Goal: Download file/media

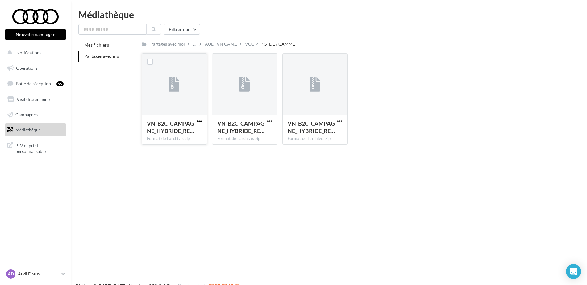
click at [199, 120] on span "button" at bounding box center [199, 121] width 5 height 5
click at [184, 137] on button "Télécharger" at bounding box center [172, 133] width 62 height 16
click at [265, 123] on div "VN_B2C_CAMPAGNE_HYBRIDE_RE…" at bounding box center [244, 128] width 55 height 16
click at [267, 122] on button "button" at bounding box center [270, 122] width 8 height 6
click at [258, 131] on button "Télécharger" at bounding box center [243, 133] width 62 height 16
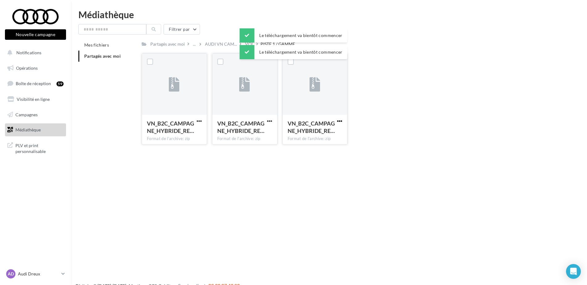
click at [339, 120] on span "button" at bounding box center [339, 121] width 5 height 5
click at [329, 136] on button "Télécharger" at bounding box center [313, 133] width 62 height 16
click at [31, 276] on p "Audi Dreux" at bounding box center [38, 274] width 41 height 6
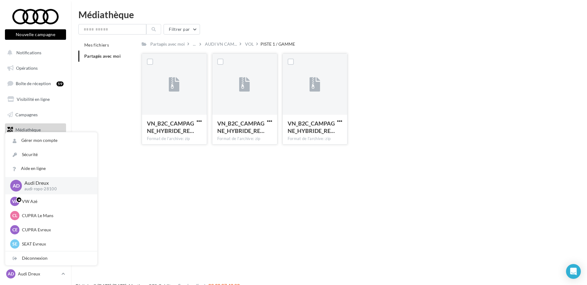
click at [41, 267] on nav "Nouvelle campagne Nouvelle campagne Notifications Opérations Boîte de réception…" at bounding box center [35, 142] width 71 height 285
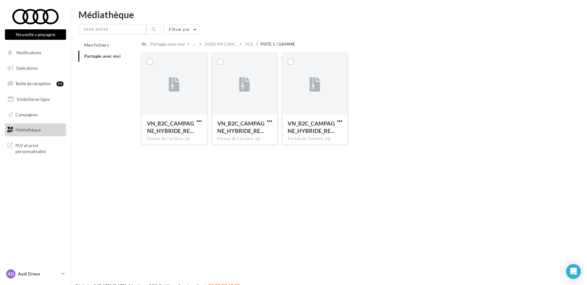
click at [33, 279] on link "AD Audi Dreux audi-ropo-28100" at bounding box center [35, 274] width 61 height 12
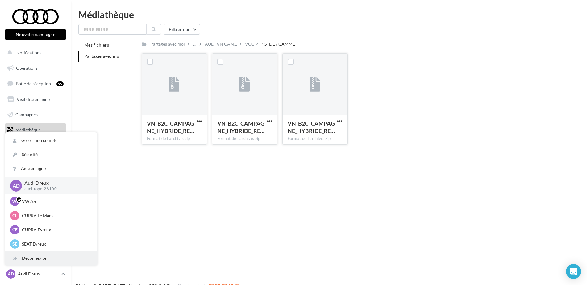
drag, startPoint x: 44, startPoint y: 250, endPoint x: 44, endPoint y: 261, distance: 10.8
click at [44, 261] on div "Gérer mon compte Sécurité Aide en ligne AD Audi Dreux audi-ropo-28100 VA VW Azé…" at bounding box center [51, 198] width 92 height 133
click at [44, 260] on div "Déconnexion" at bounding box center [51, 259] width 92 height 14
